Goal: Task Accomplishment & Management: Use online tool/utility

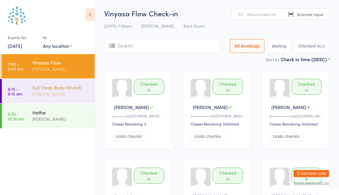
click at [67, 88] on div "Full Deep Body Stretch" at bounding box center [60, 87] width 57 height 7
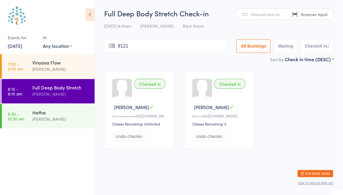
type input "8121"
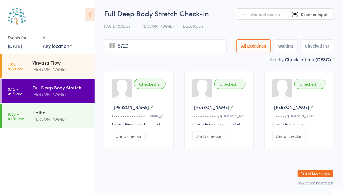
type input "5720"
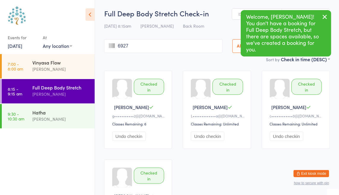
type input "6927"
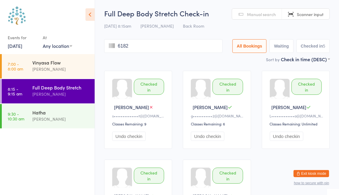
type input "6182"
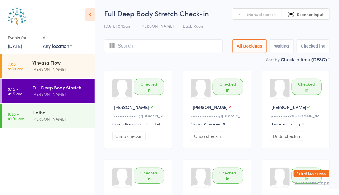
click at [255, 16] on span "Manual search" at bounding box center [261, 14] width 29 height 6
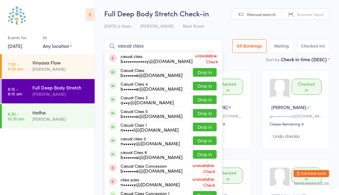
type input "vasual class"
click at [208, 71] on button "Drop in" at bounding box center [205, 72] width 24 height 9
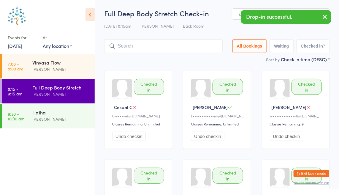
click at [326, 18] on icon "button" at bounding box center [325, 16] width 7 height 7
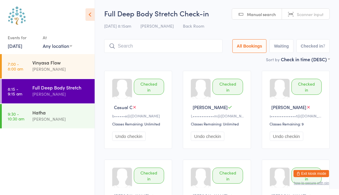
click at [321, 17] on link "Scanner input" at bounding box center [306, 14] width 48 height 11
type input "6858"
type input "1641"
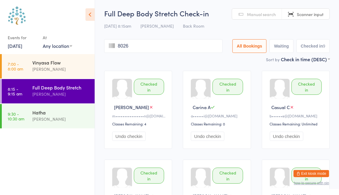
type input "8026"
type input "8450"
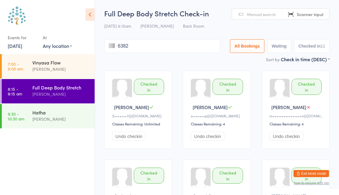
type input "6382"
type input "7103"
type input "7844"
type input "8479"
type input "8426"
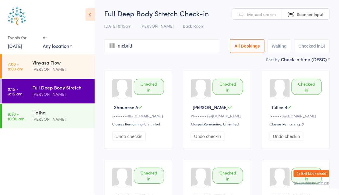
type input "[PERSON_NAME]"
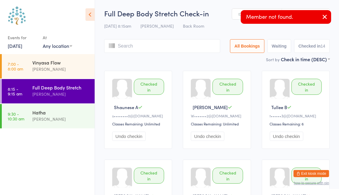
click at [328, 18] on icon "button" at bounding box center [325, 16] width 7 height 7
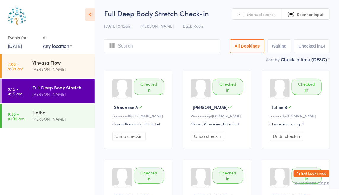
click at [260, 14] on span "Manual search" at bounding box center [261, 14] width 29 height 6
type input "[PERSON_NAME]"
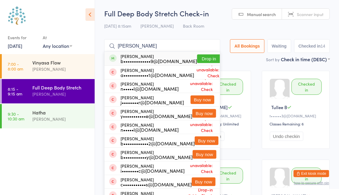
click at [201, 60] on button "Drop in" at bounding box center [209, 58] width 24 height 9
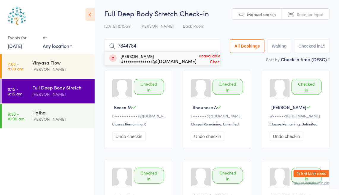
type input "78447844"
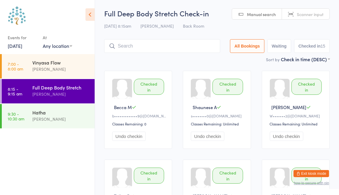
click at [308, 17] on span "Scanner input" at bounding box center [310, 14] width 27 height 6
type input "7844"
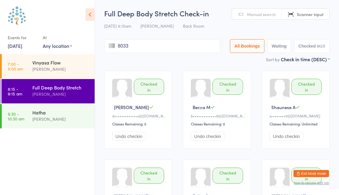
type input "8033"
type input "7254"
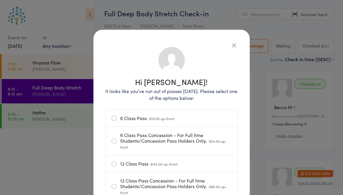
click at [234, 47] on icon "button" at bounding box center [234, 45] width 7 height 7
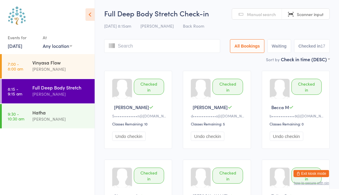
click at [263, 17] on link "Manual search" at bounding box center [257, 14] width 50 height 11
click at [308, 14] on span "Scanner input" at bounding box center [310, 14] width 27 height 6
type input "7255"
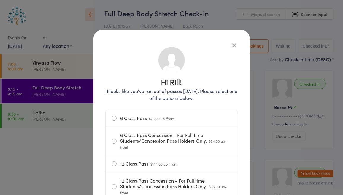
click at [112, 120] on label "6 Class Pass $78.00 up-front" at bounding box center [172, 118] width 120 height 17
click at [0, 0] on input "6 Class Pass $78.00 up-front" at bounding box center [0, 0] width 0 height 0
click at [234, 45] on icon "button" at bounding box center [234, 45] width 7 height 7
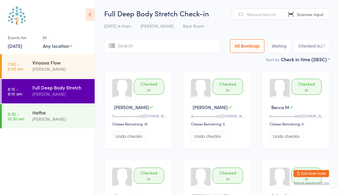
click at [273, 13] on span "Manual search" at bounding box center [261, 14] width 29 height 6
click at [315, 15] on span "Scanner input" at bounding box center [310, 14] width 27 height 6
type input "7945"
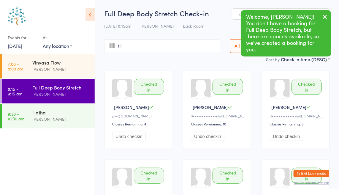
type input "rill"
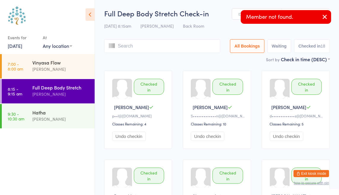
click at [323, 16] on icon "button" at bounding box center [325, 16] width 7 height 7
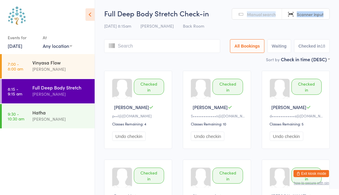
drag, startPoint x: 323, startPoint y: 16, endPoint x: 247, endPoint y: 12, distance: 76.5
click at [247, 12] on div "Manual search Scanner input" at bounding box center [281, 13] width 98 height 11
drag, startPoint x: 247, startPoint y: 12, endPoint x: 272, endPoint y: 26, distance: 28.9
click at [272, 26] on div "[DATE] 8:15am [PERSON_NAME] Back Room" at bounding box center [217, 26] width 226 height 10
click at [269, 15] on span "Manual search" at bounding box center [261, 14] width 29 height 6
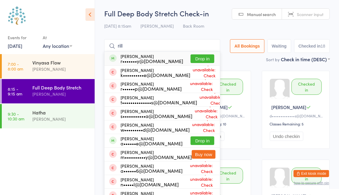
type input "rill"
click at [203, 57] on button "Drop in" at bounding box center [203, 58] width 24 height 9
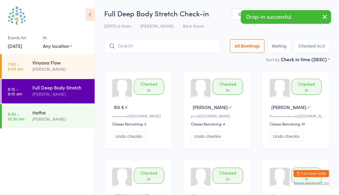
click at [324, 15] on icon "button" at bounding box center [325, 16] width 7 height 7
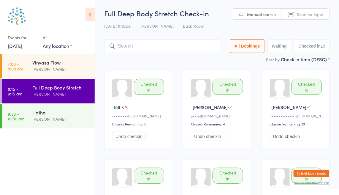
click at [314, 18] on link "Scanner input" at bounding box center [306, 14] width 48 height 11
type input "7673"
